Goal: Ask a question

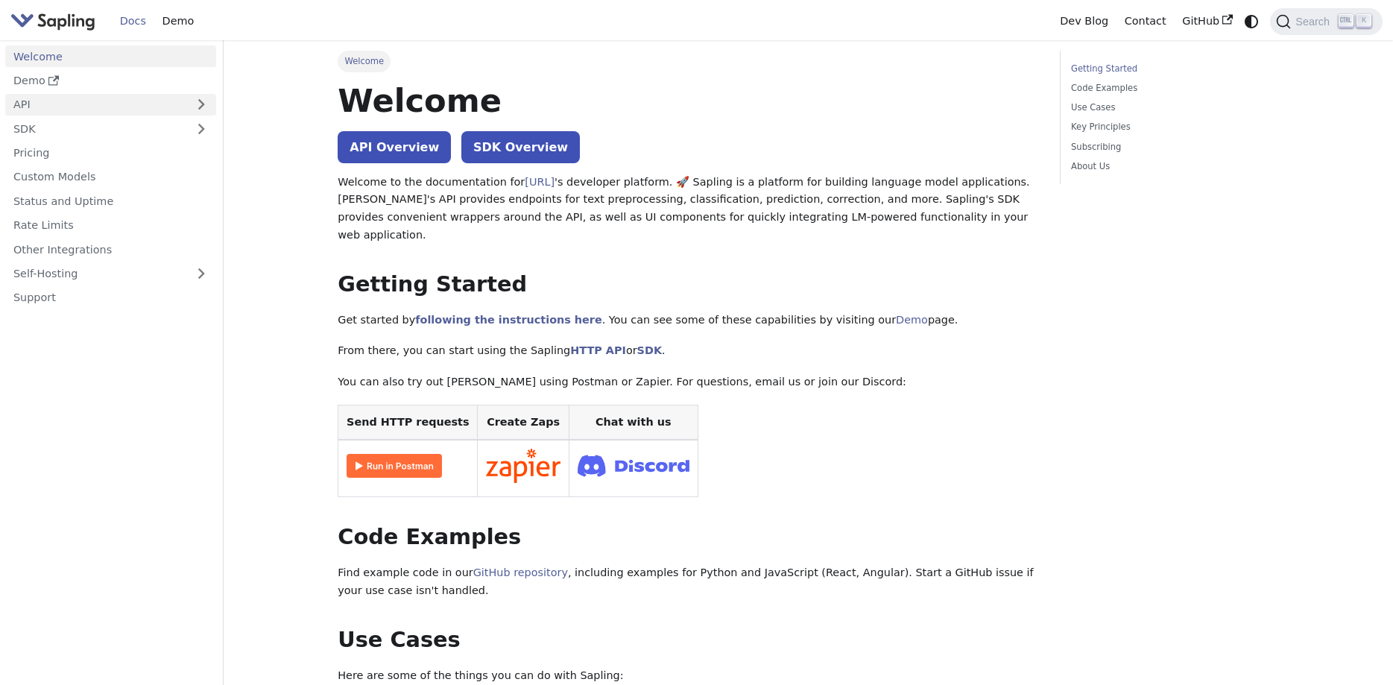
click at [146, 107] on link "API" at bounding box center [95, 105] width 181 height 22
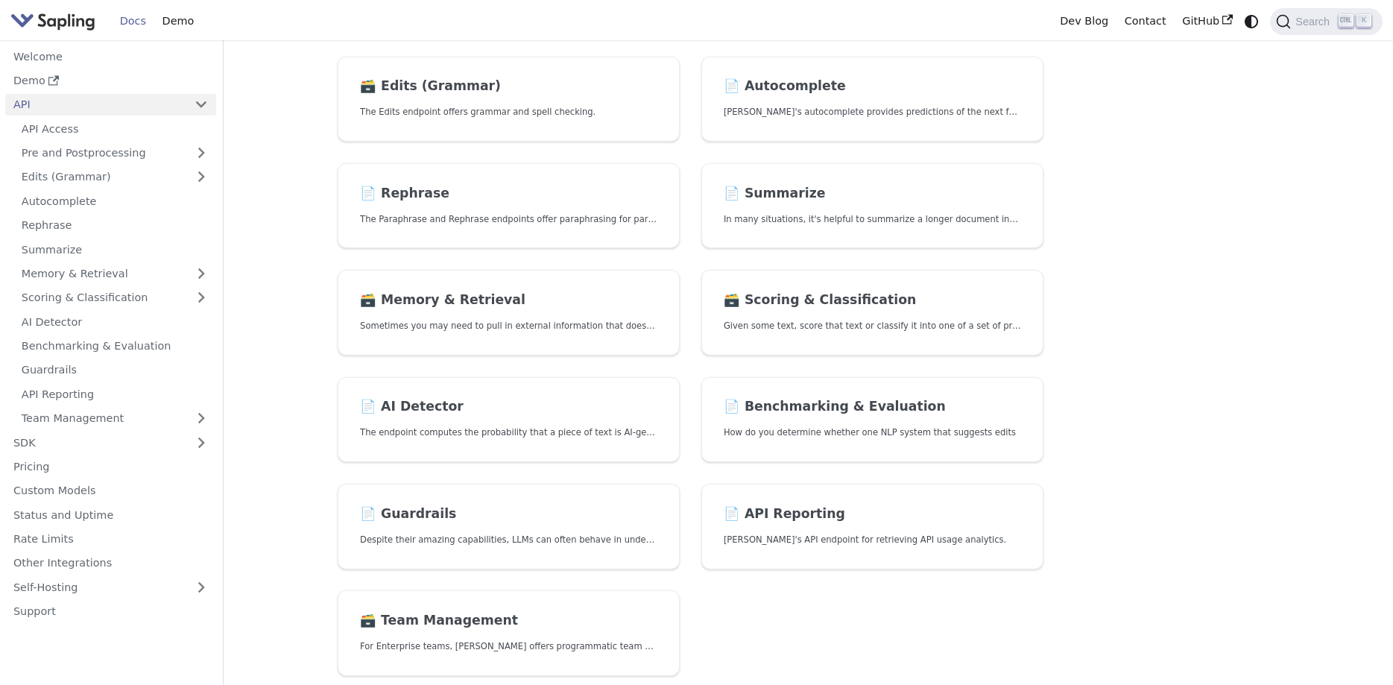
scroll to position [228, 0]
click at [388, 405] on h2 "📄️ AI Detector" at bounding box center [508, 406] width 297 height 16
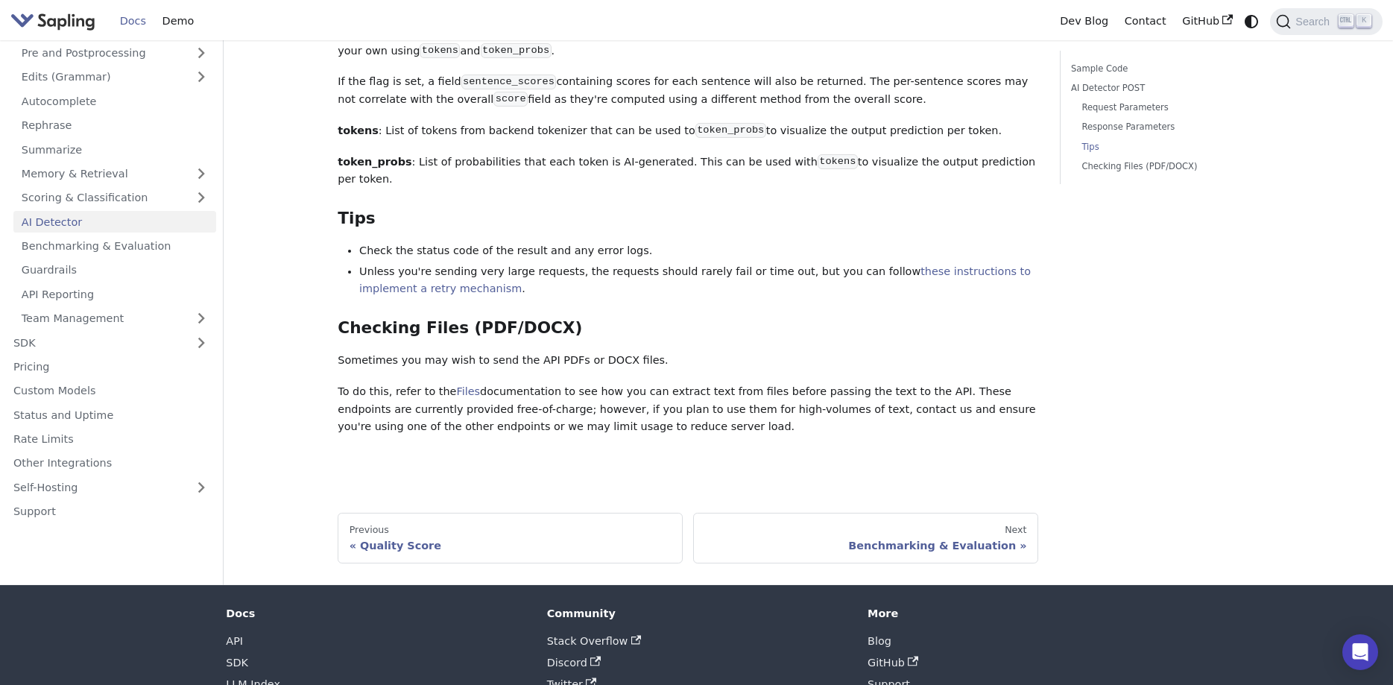
scroll to position [1864, 0]
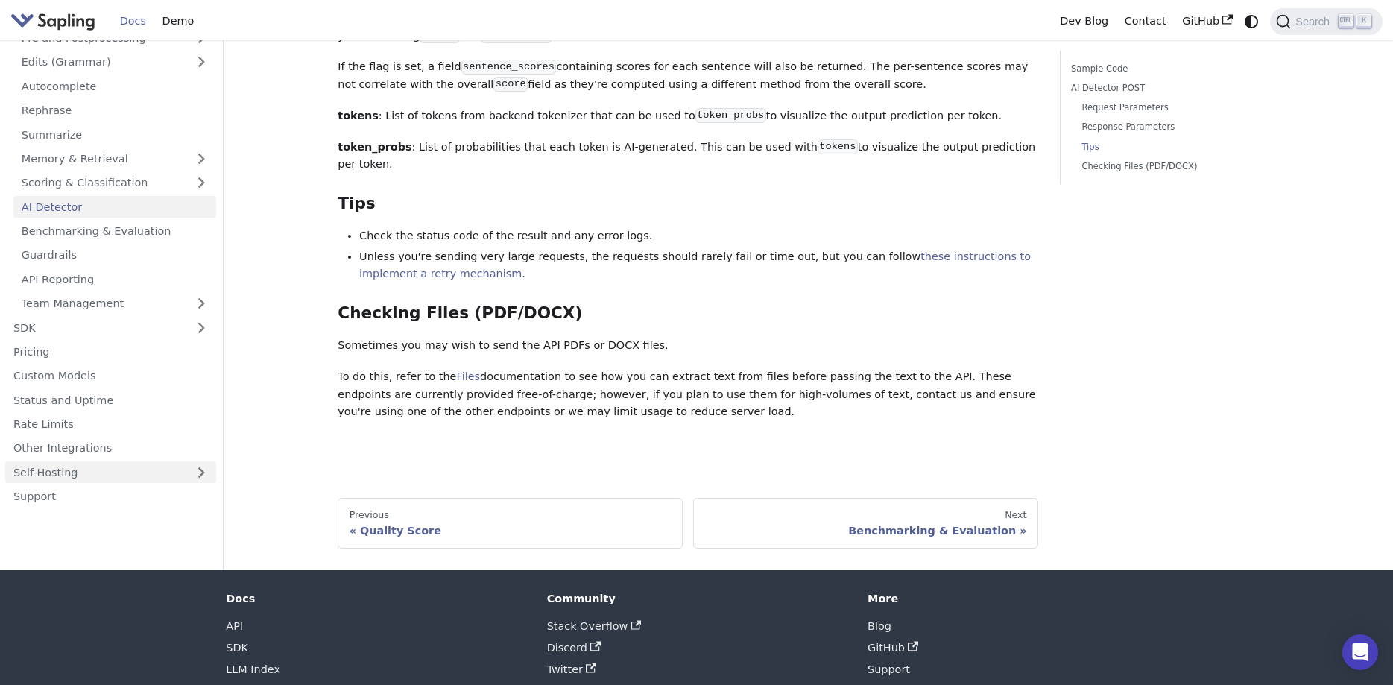
click at [140, 461] on link "Self-Hosting" at bounding box center [110, 472] width 211 height 22
click at [101, 510] on link "Hosting Integrations" at bounding box center [114, 521] width 203 height 22
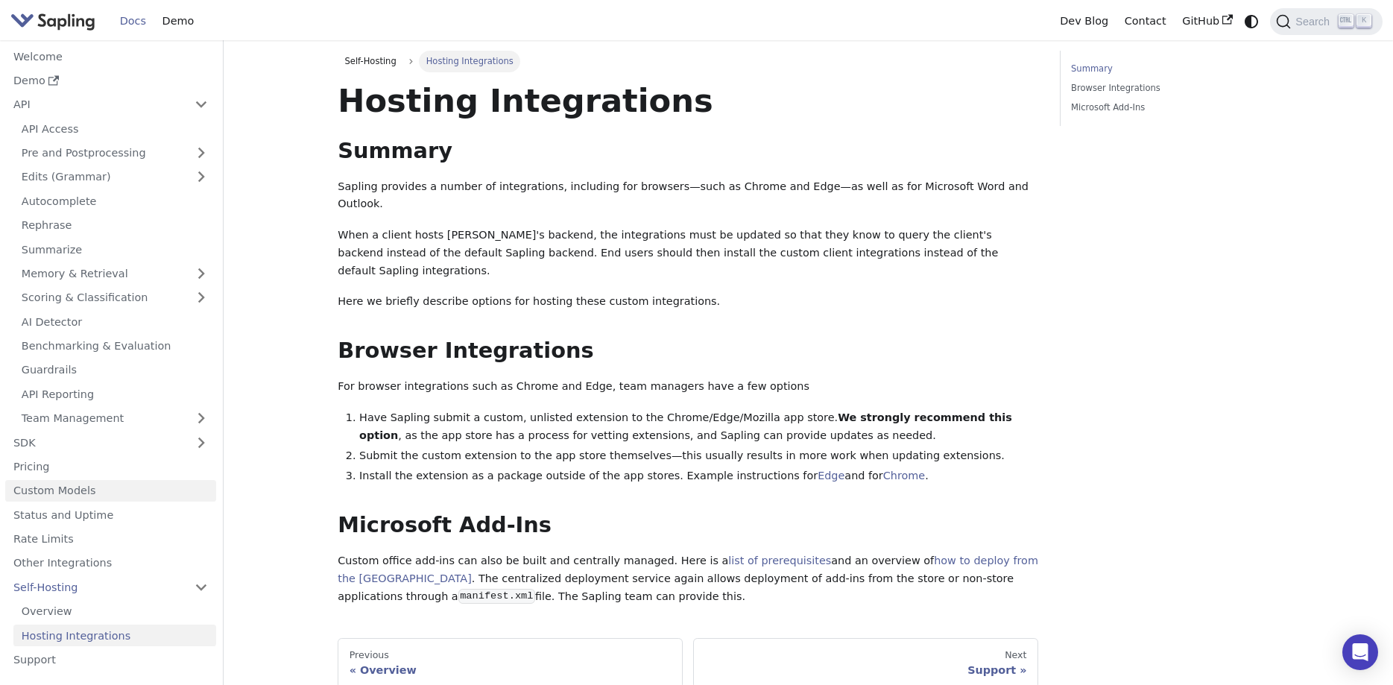
click at [51, 496] on link "Custom Models" at bounding box center [110, 491] width 211 height 22
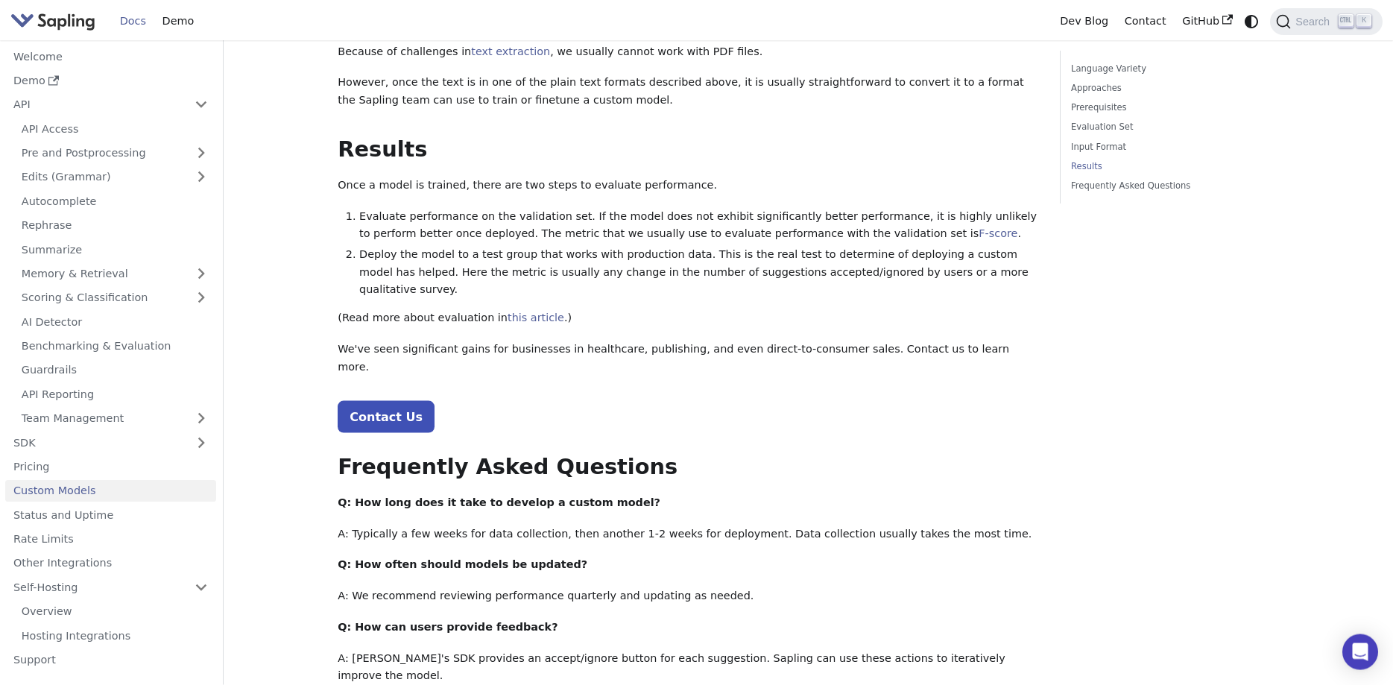
scroll to position [1444, 0]
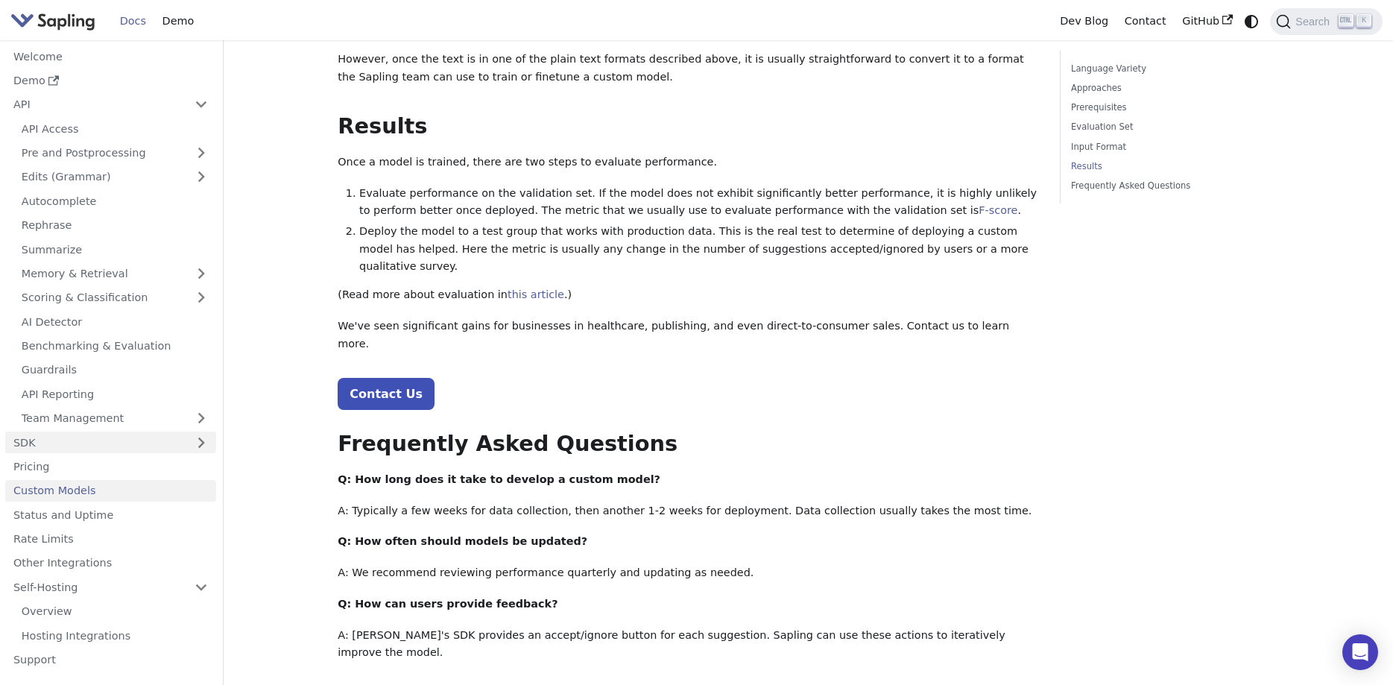
click at [119, 431] on link "SDK" at bounding box center [95, 442] width 181 height 22
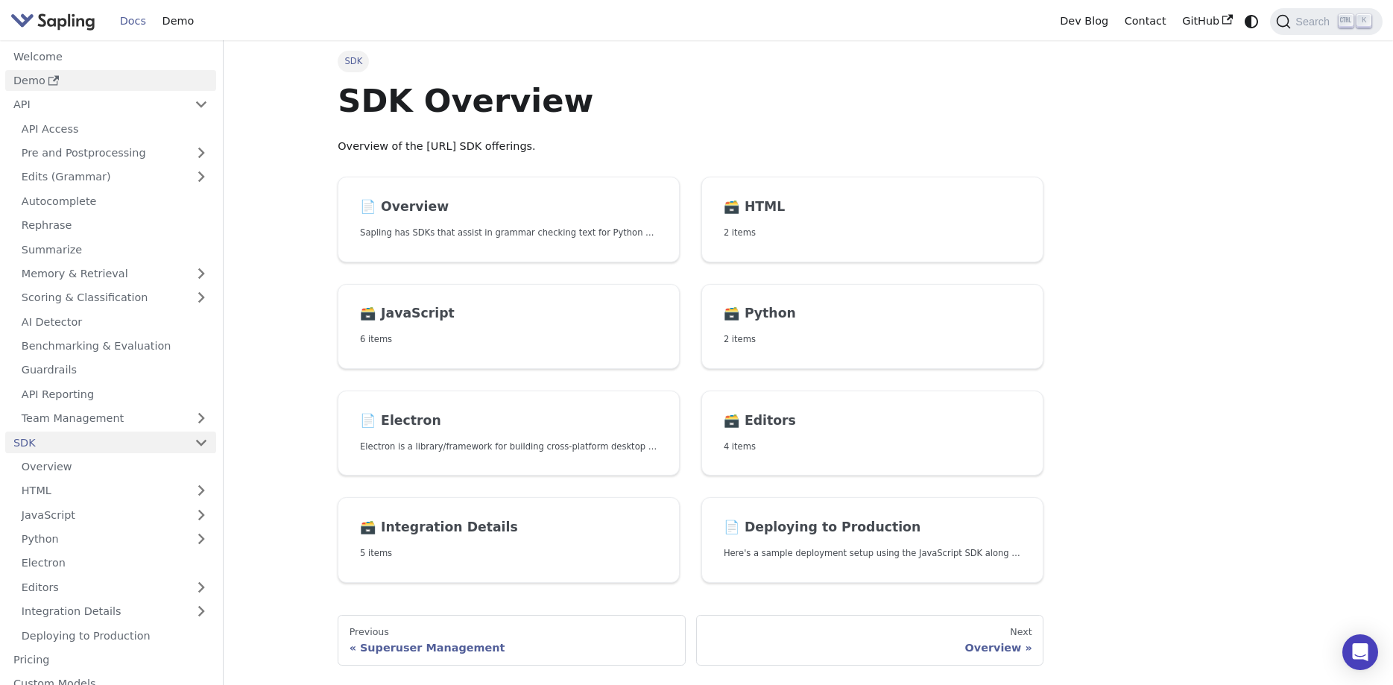
click at [38, 72] on link "Demo" at bounding box center [110, 81] width 211 height 22
click at [1139, 298] on div "SDK SDK Overview Overview of the Sapling.ai SDK offerings. 📄️ Overview Sapling …" at bounding box center [809, 363] width 984 height 647
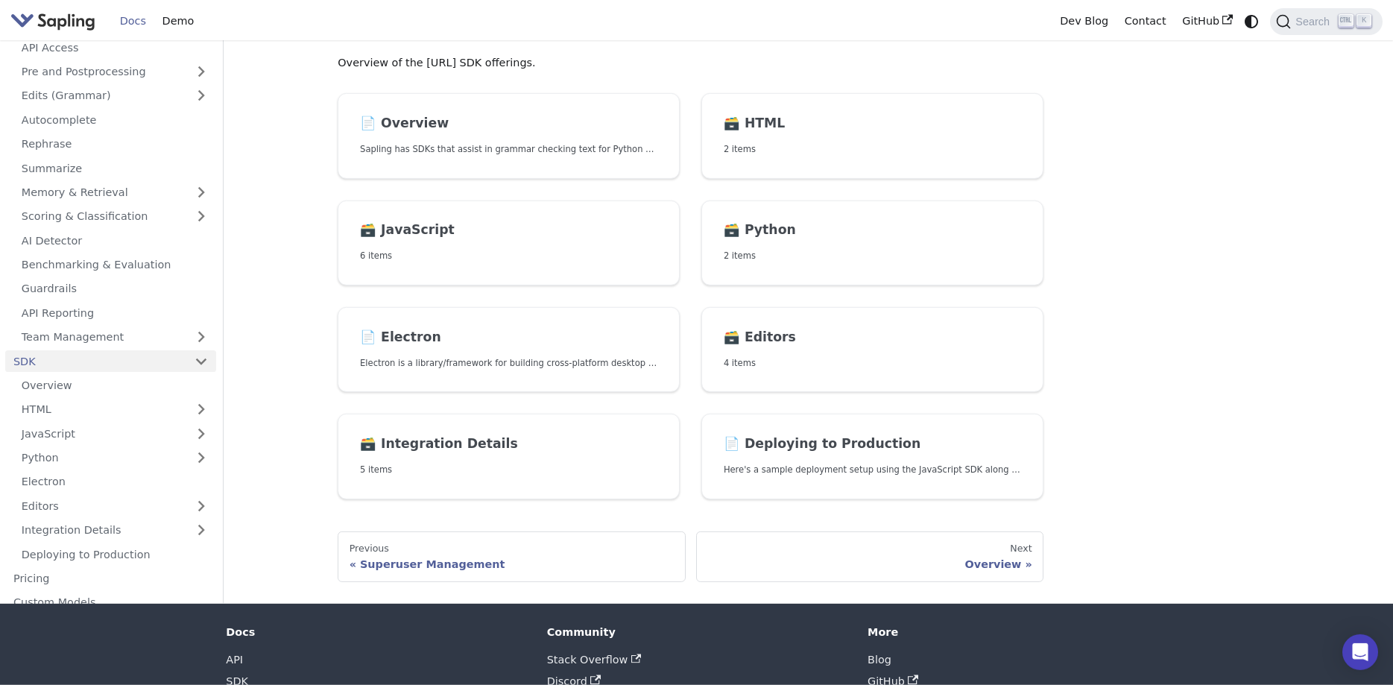
scroll to position [162, 0]
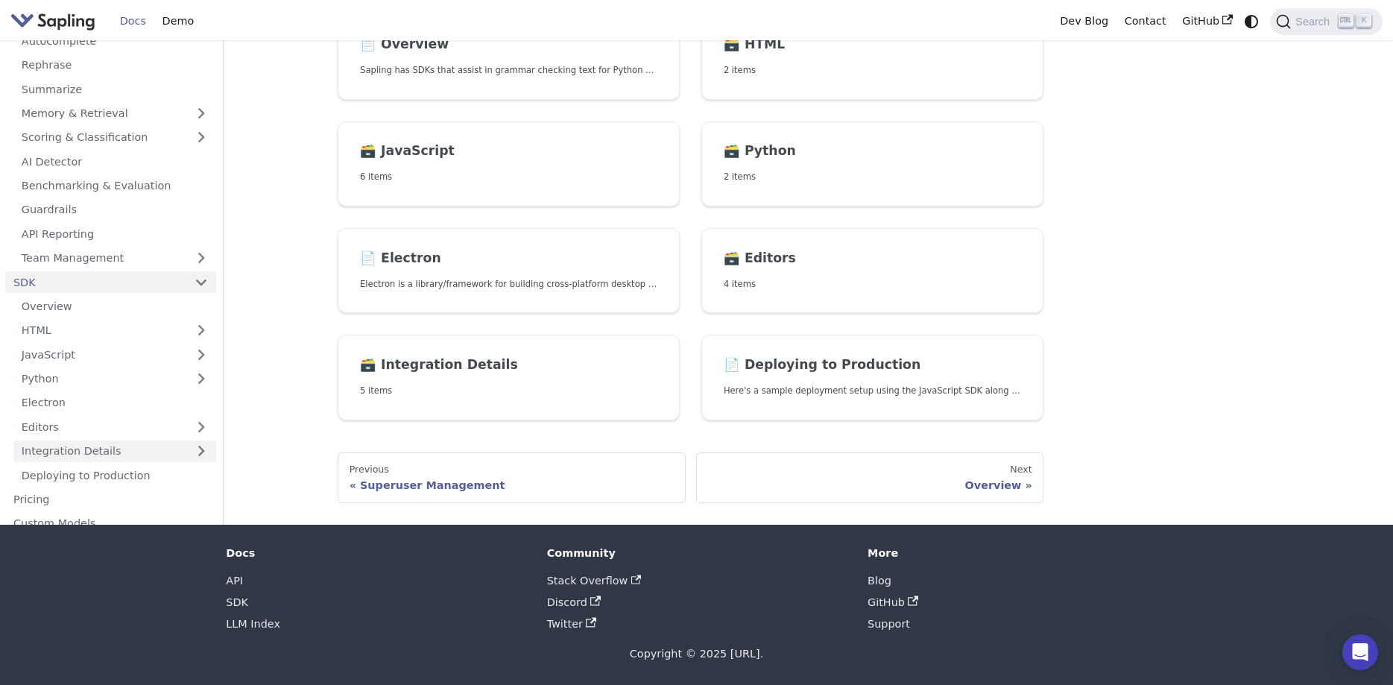
click at [159, 448] on link "Integration Details" at bounding box center [114, 451] width 203 height 22
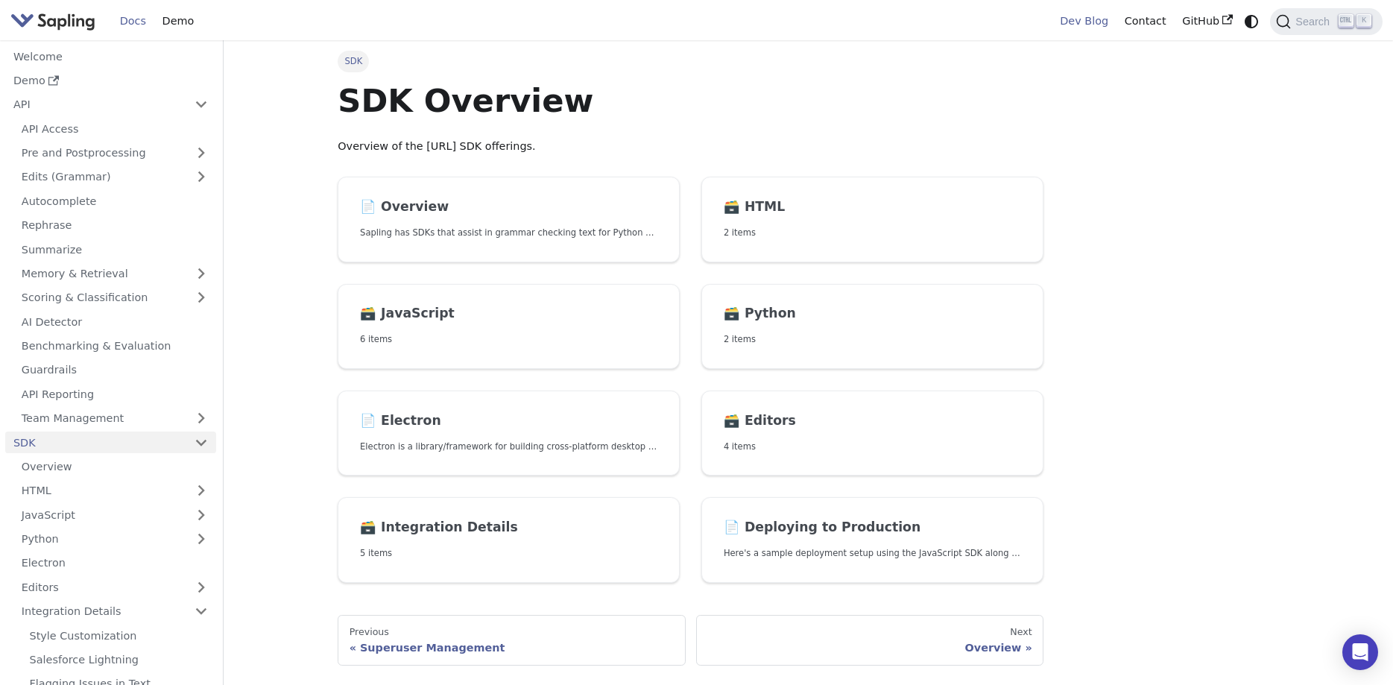
click at [1092, 28] on link "Dev Blog" at bounding box center [1084, 21] width 64 height 23
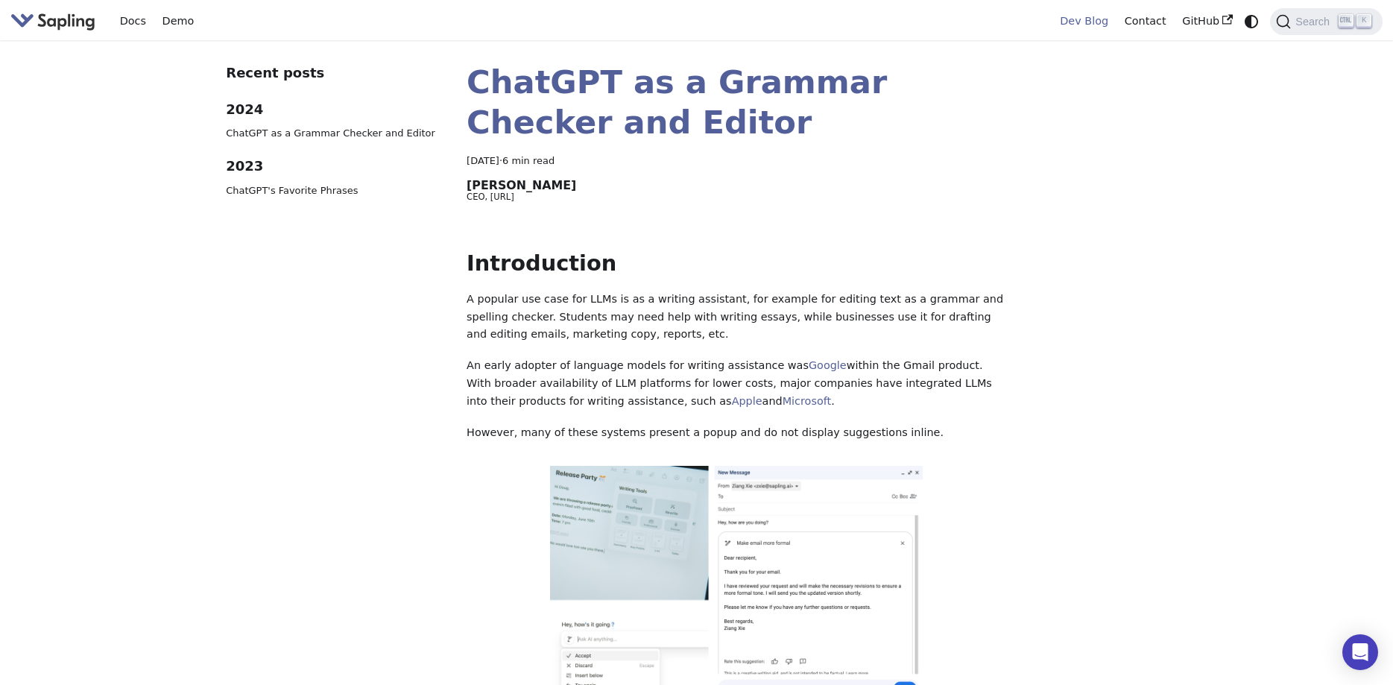
click at [80, 22] on img "Main" at bounding box center [52, 21] width 85 height 22
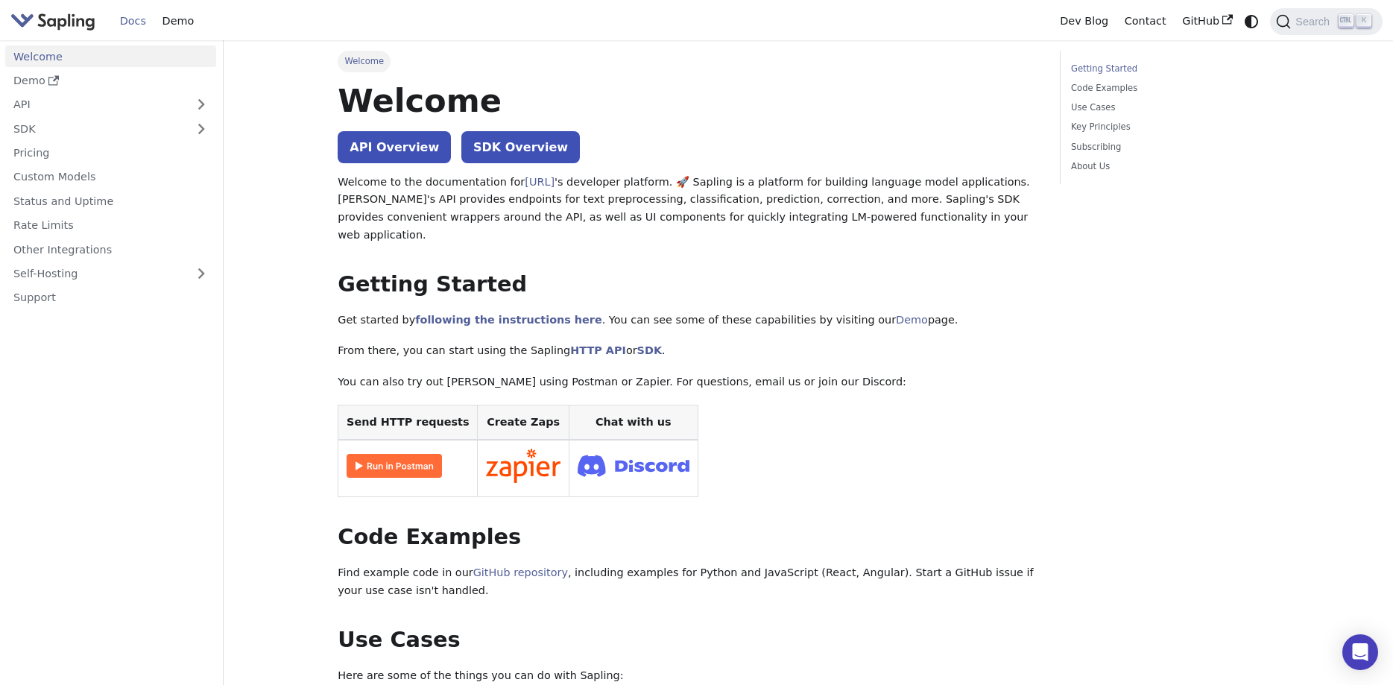
click at [57, 23] on img "Main" at bounding box center [52, 21] width 85 height 22
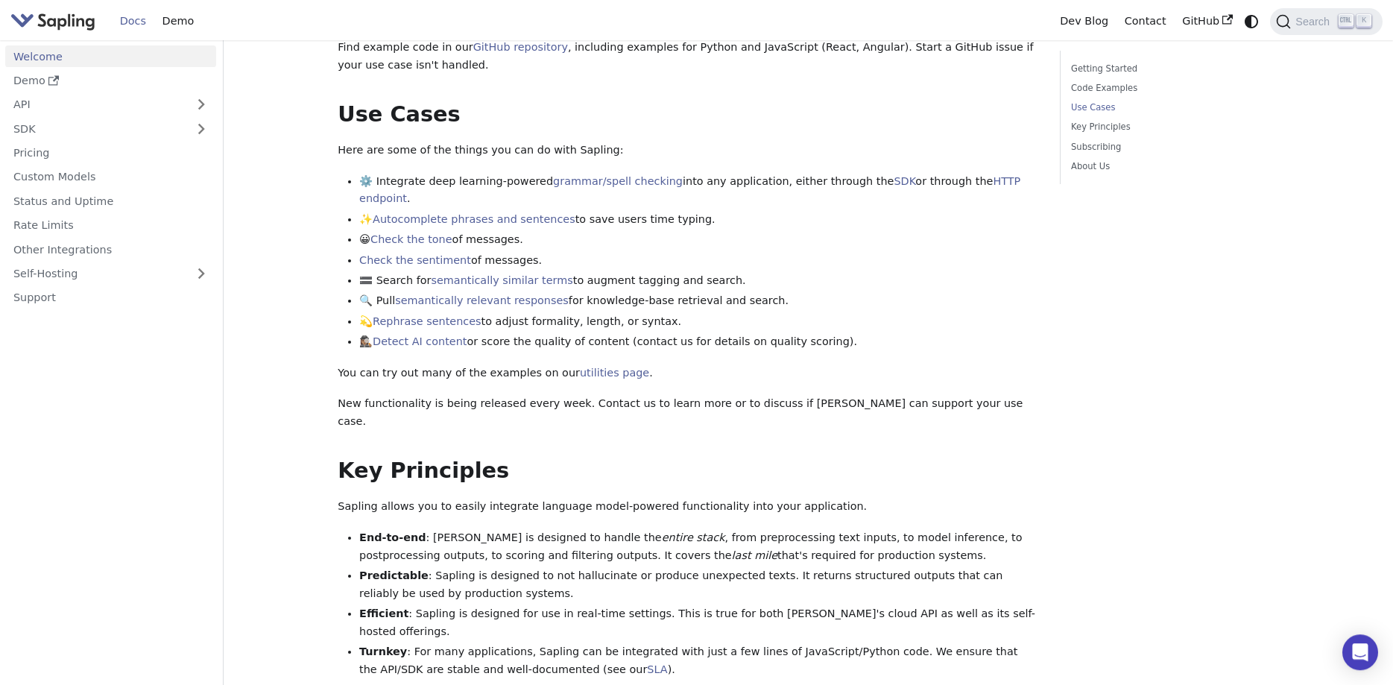
scroll to position [532, 0]
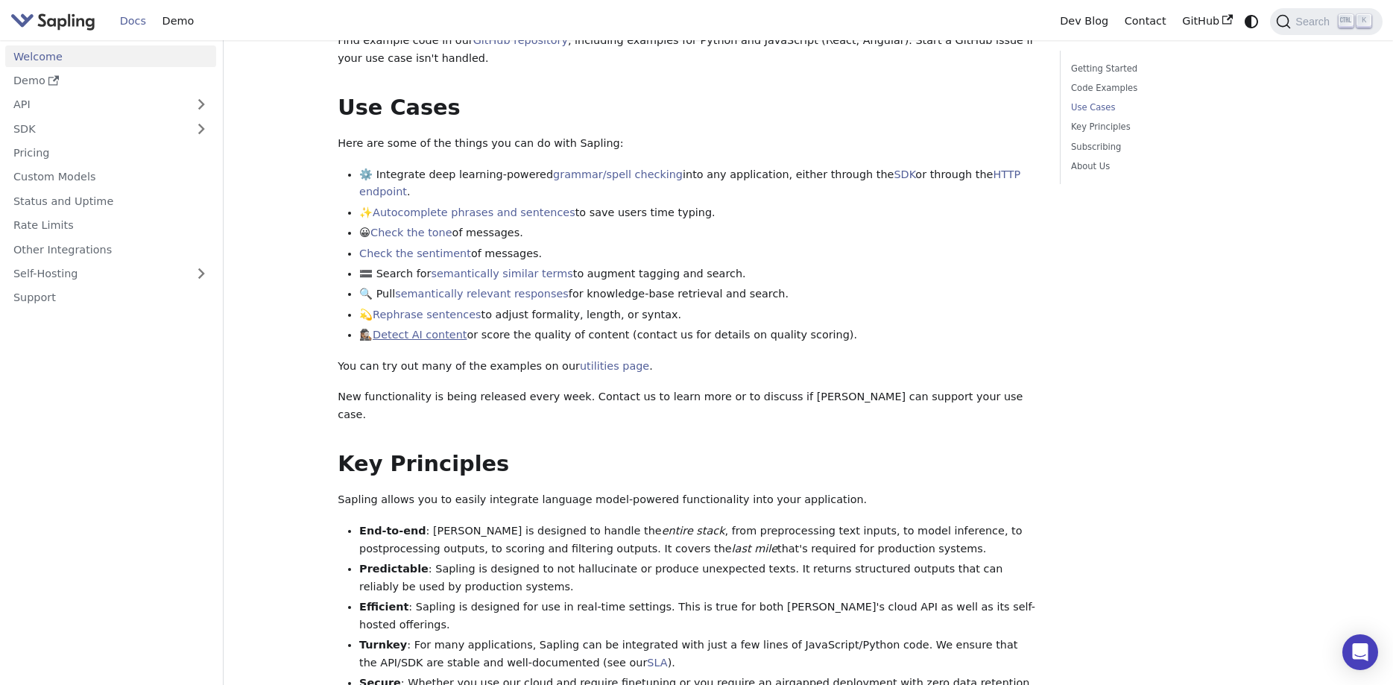
click at [430, 329] on link "Detect AI content" at bounding box center [420, 335] width 94 height 12
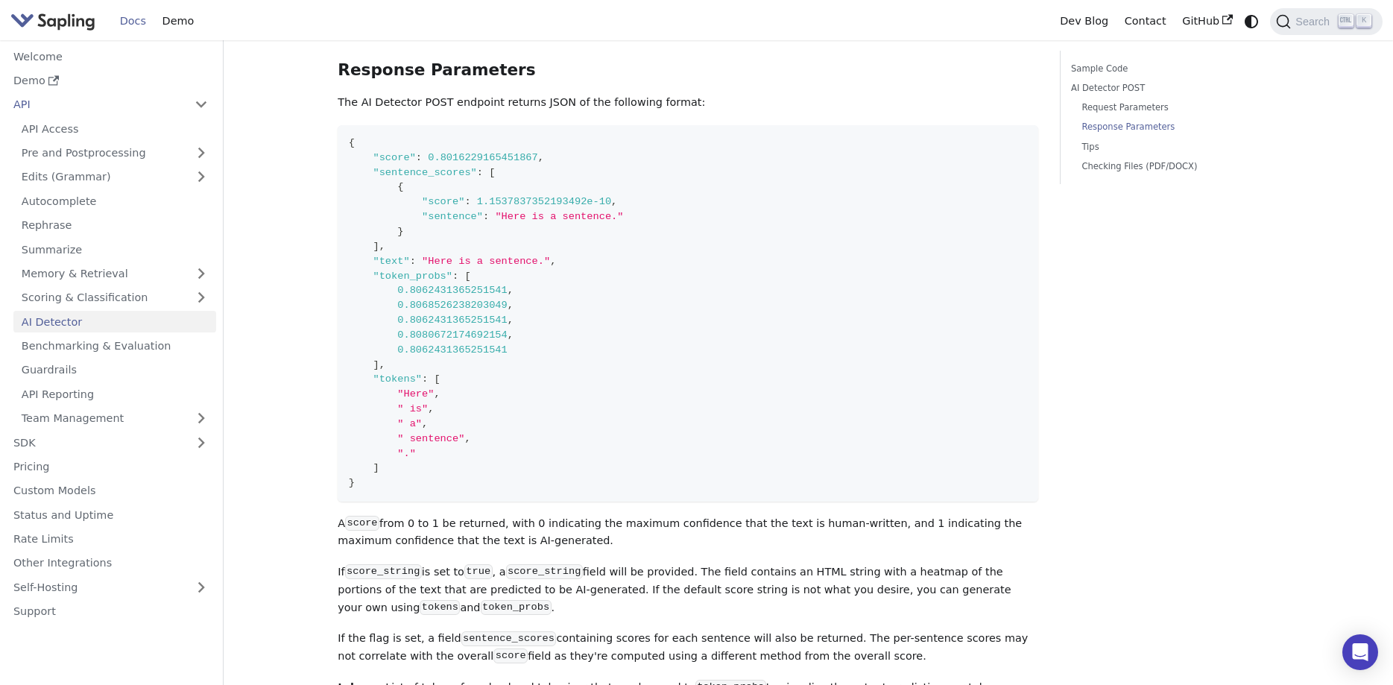
scroll to position [1864, 0]
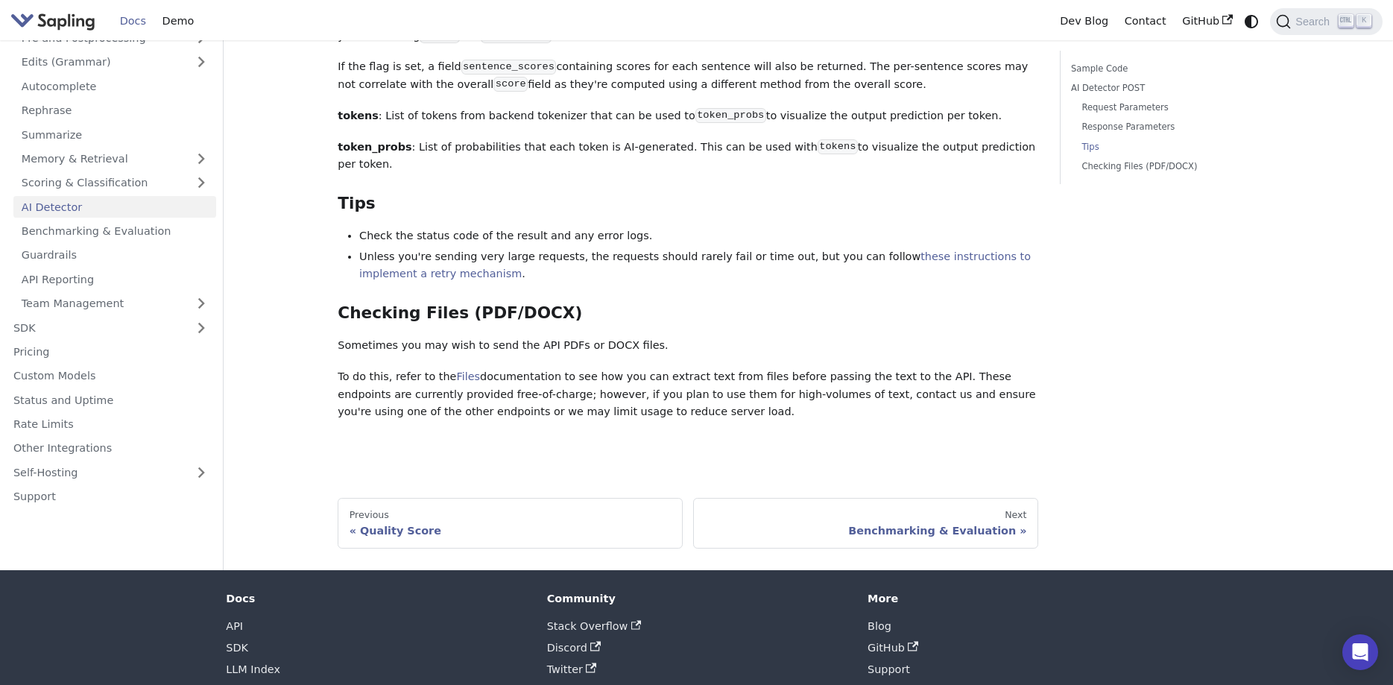
click at [387, 524] on div "Quality Score" at bounding box center [511, 530] width 322 height 13
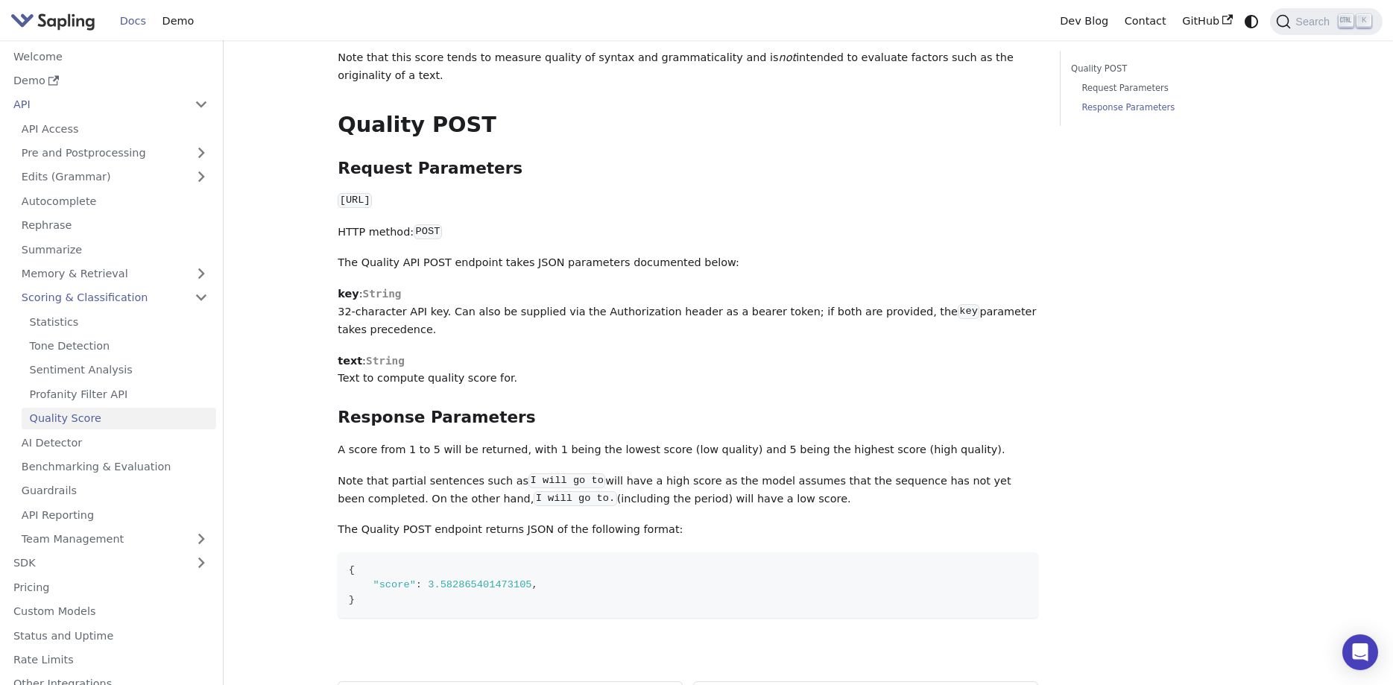
scroll to position [437, 0]
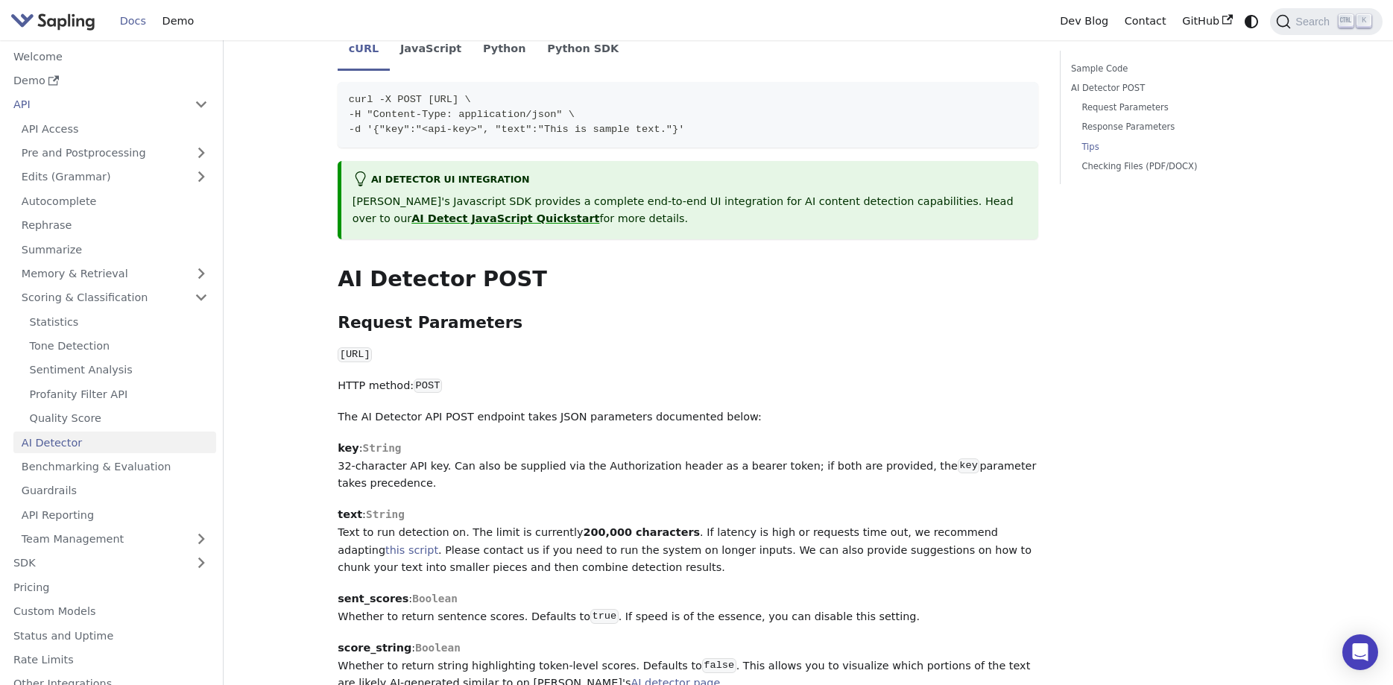
scroll to position [1827, 0]
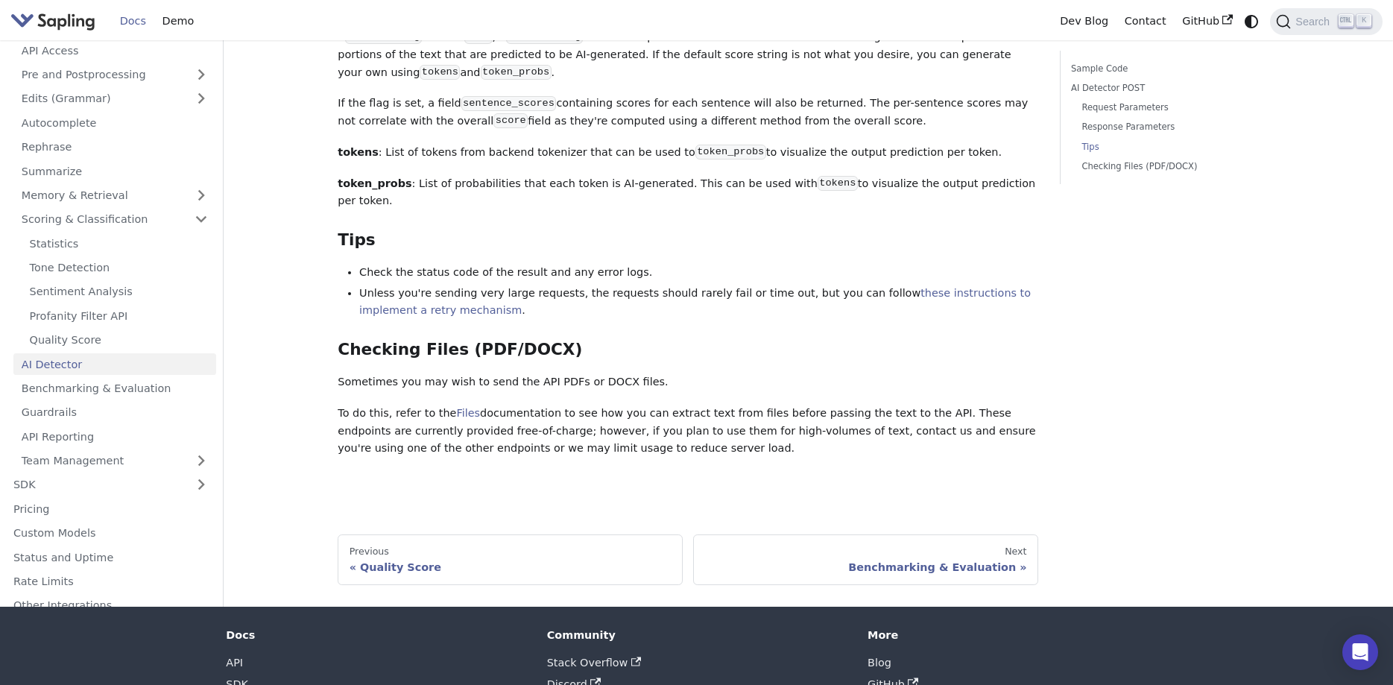
click at [72, 27] on img "Main" at bounding box center [52, 21] width 85 height 22
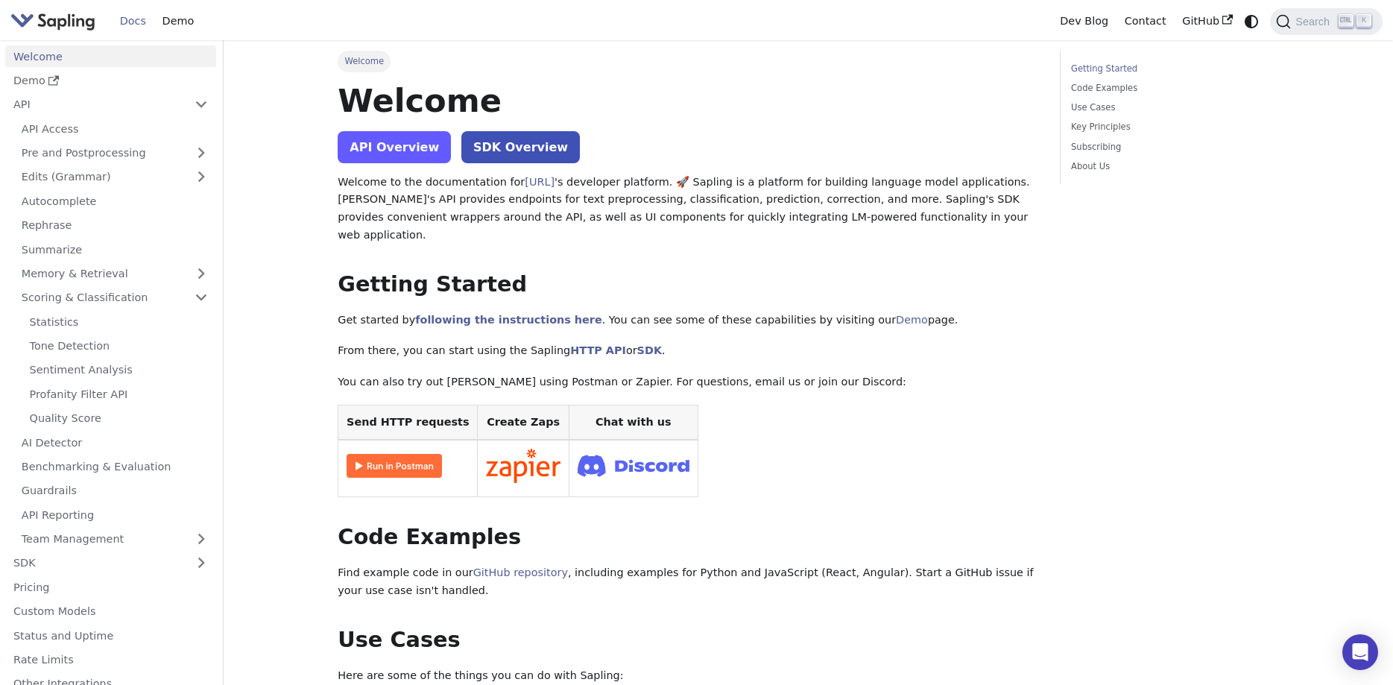
click at [402, 139] on link "API Overview" at bounding box center [394, 147] width 113 height 32
click at [1377, 658] on body "Skip to main content Docs Demo Dev Blog Contact GitHub Search K Welcome Demo AP…" at bounding box center [696, 342] width 1393 height 685
click at [1346, 654] on div "Open Intercom Messenger" at bounding box center [1360, 652] width 39 height 39
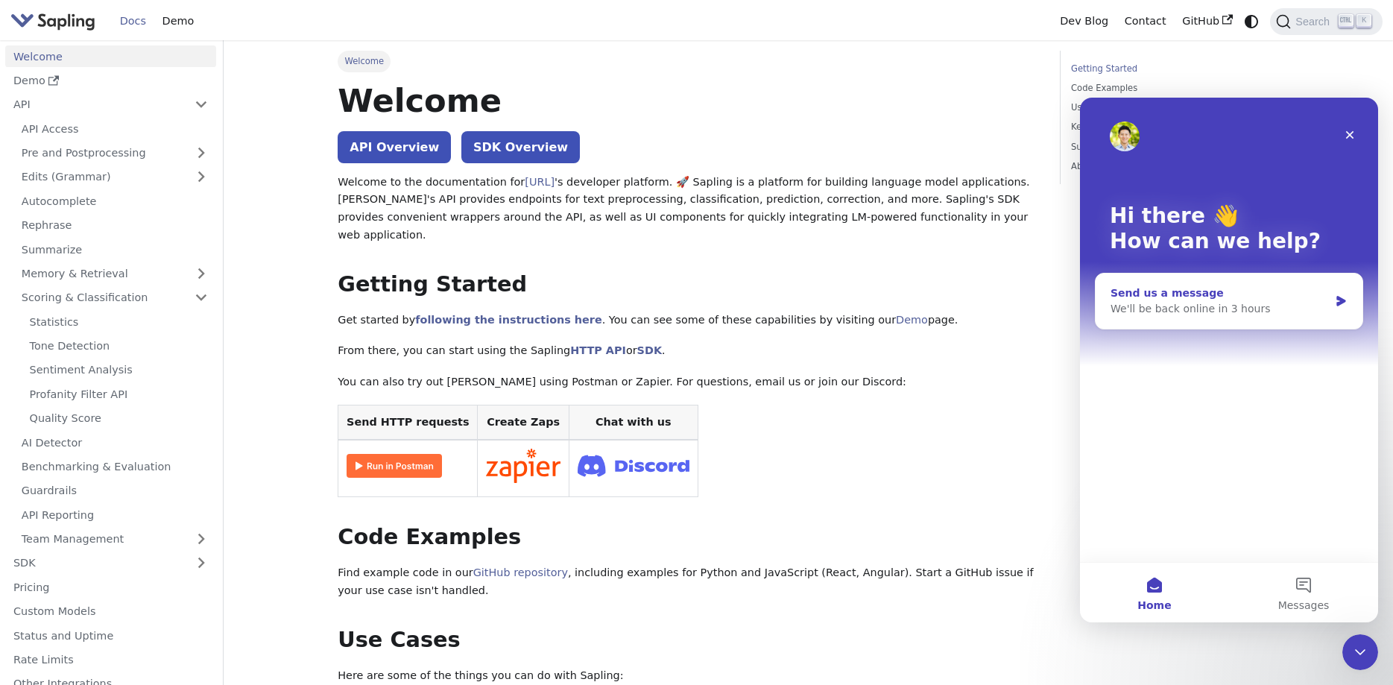
click at [1166, 293] on div "Send us a message" at bounding box center [1219, 293] width 218 height 16
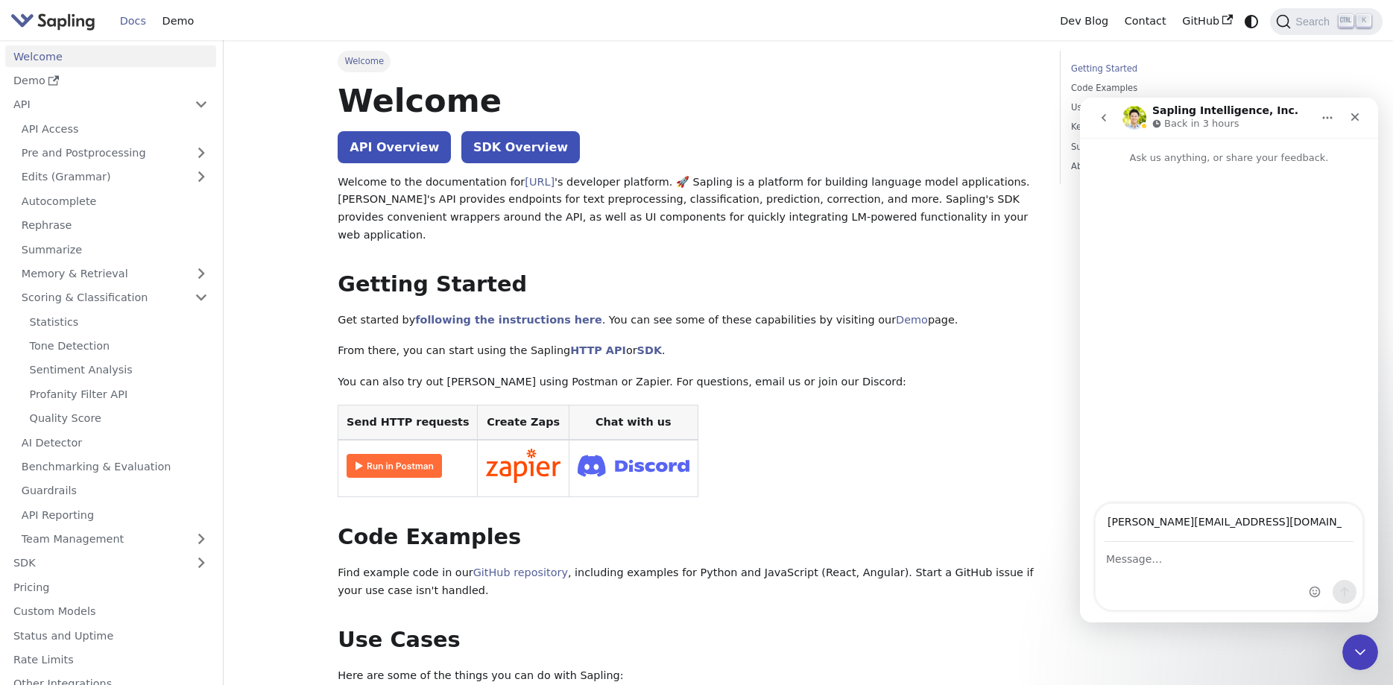
type input "gregg@hfe.co.uk"
click at [1148, 560] on textarea "Message…" at bounding box center [1229, 555] width 267 height 25
type textarea "C"
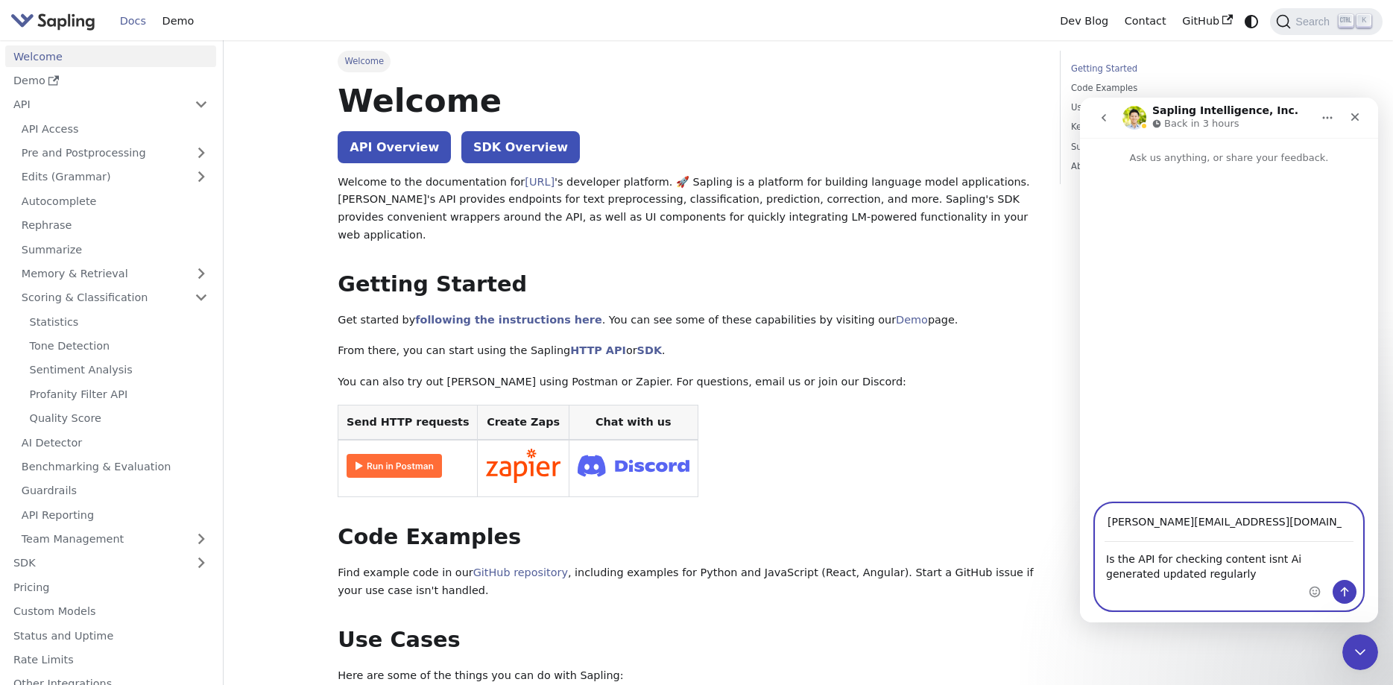
type textarea "Is the API for checking content isnt Ai generated updated regularly?"
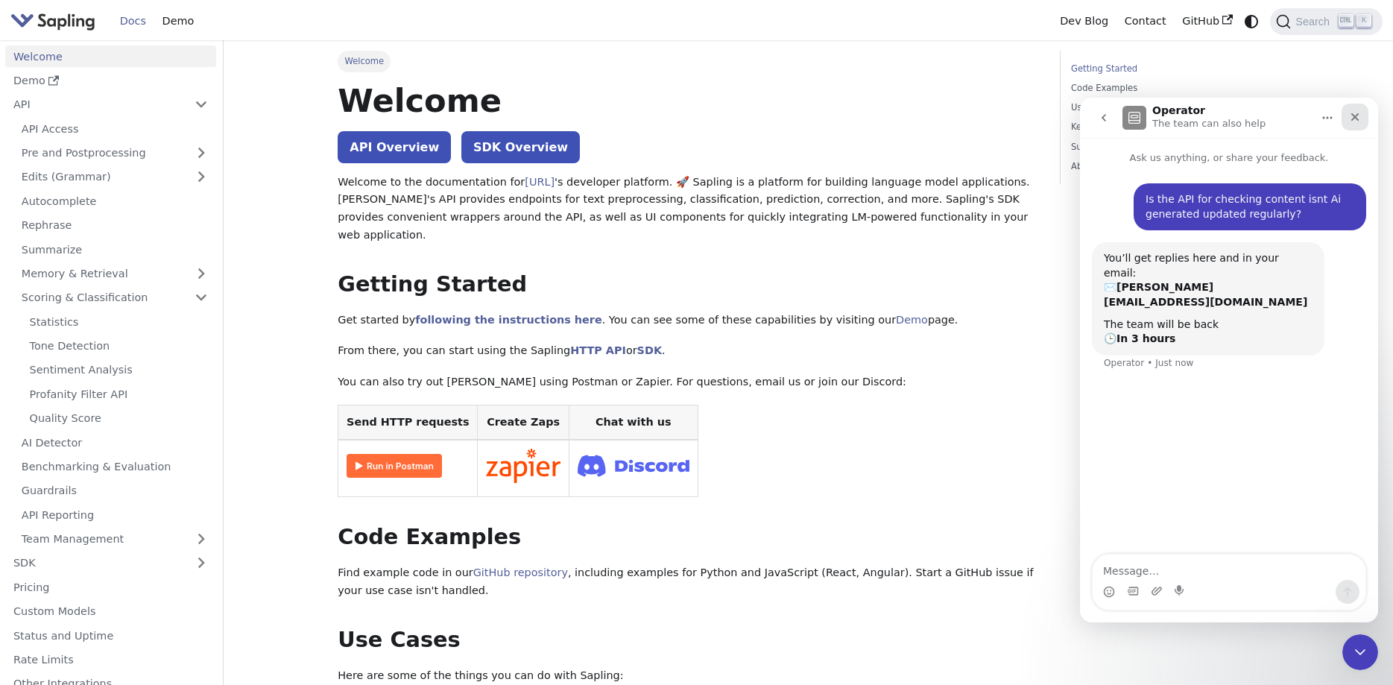
click at [1359, 113] on icon "Close" at bounding box center [1355, 117] width 12 height 12
